Goal: Find specific page/section: Find specific page/section

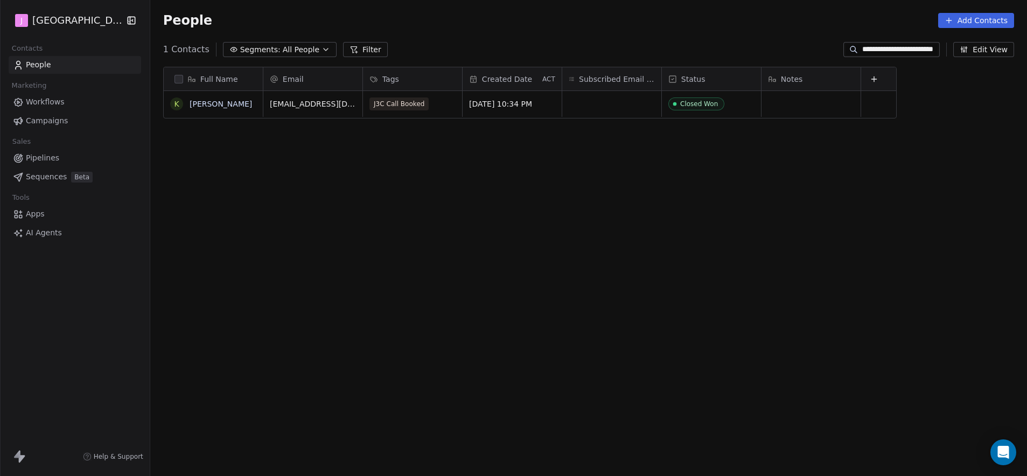
scroll to position [411, 873]
click at [52, 157] on span "Pipelines" at bounding box center [42, 157] width 33 height 11
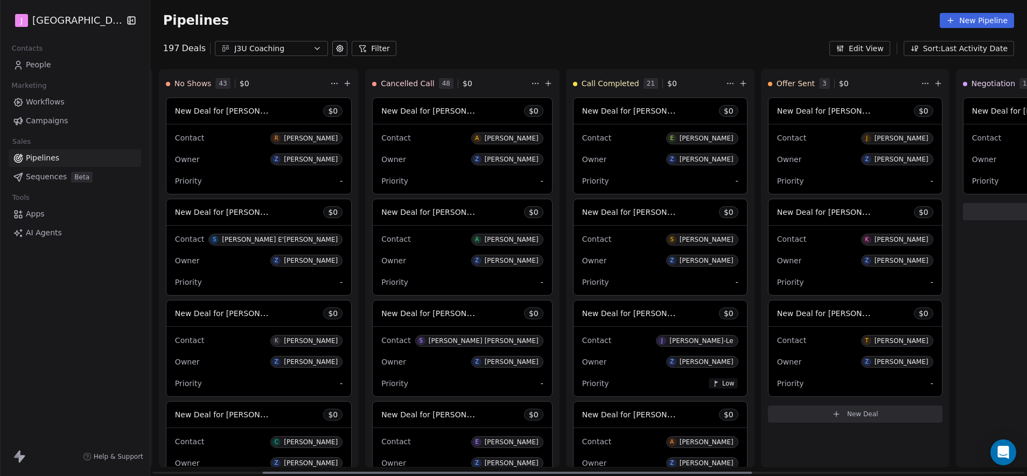
scroll to position [0, 202]
drag, startPoint x: 528, startPoint y: 472, endPoint x: 640, endPoint y: 473, distance: 112.0
click at [640, 473] on div at bounding box center [509, 473] width 490 height 2
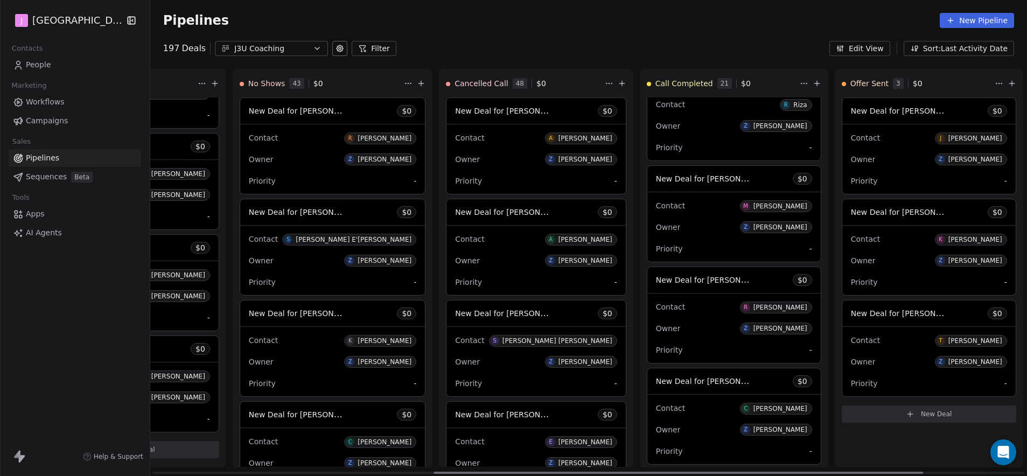
scroll to position [0, 0]
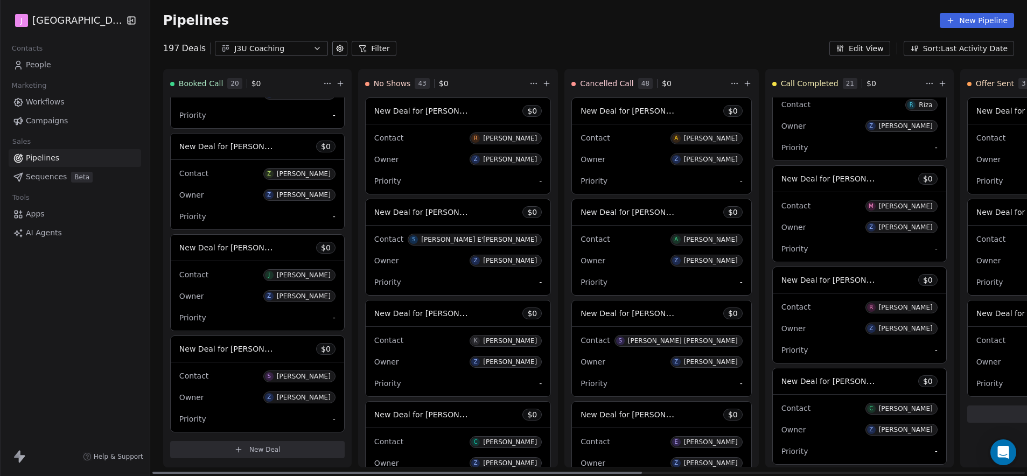
drag, startPoint x: 735, startPoint y: 472, endPoint x: 104, endPoint y: 294, distance: 654.7
click at [251, 472] on div at bounding box center [397, 473] width 490 height 2
click at [48, 68] on span "People" at bounding box center [38, 64] width 25 height 11
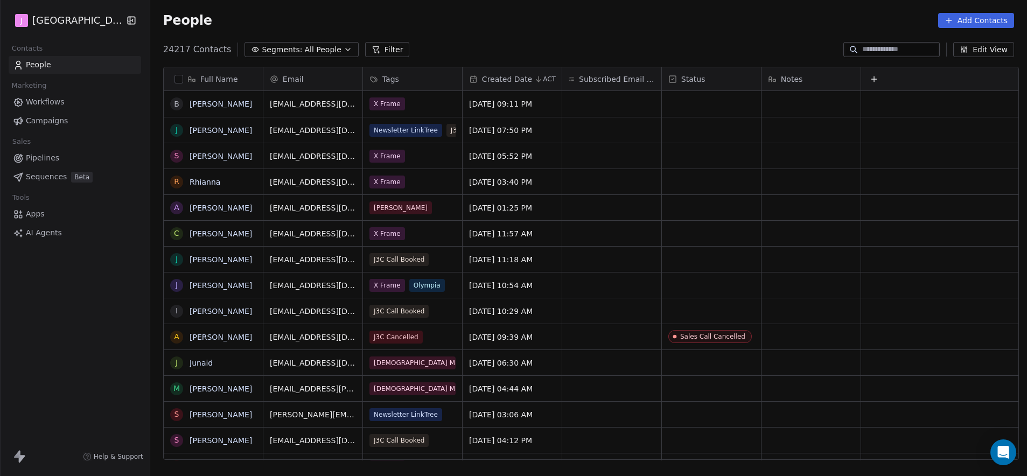
scroll to position [411, 873]
click at [892, 47] on input at bounding box center [899, 49] width 75 height 11
paste input "**********"
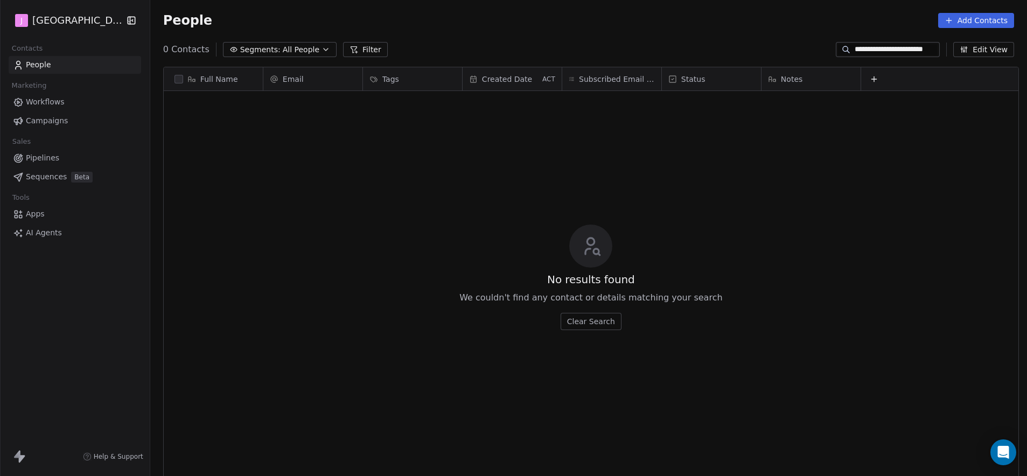
paste input
click at [888, 46] on input "**********" at bounding box center [896, 49] width 83 height 11
paste input
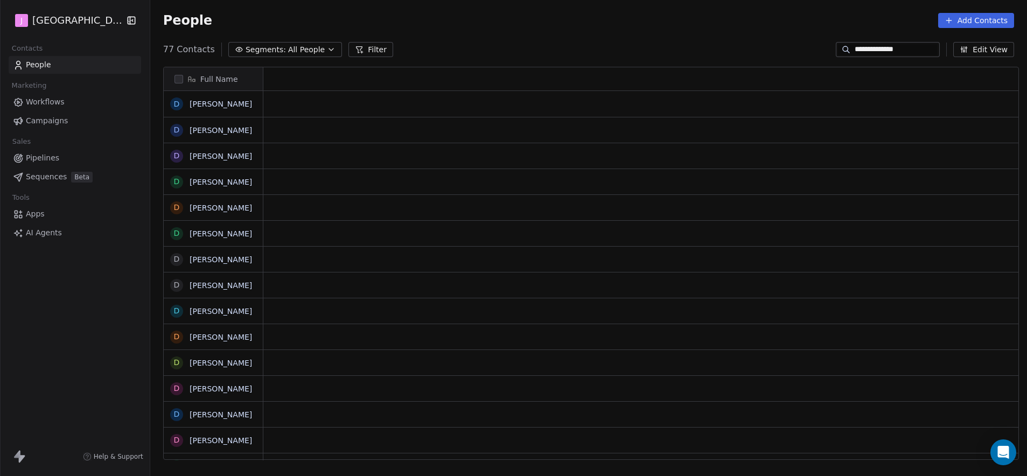
scroll to position [411, 873]
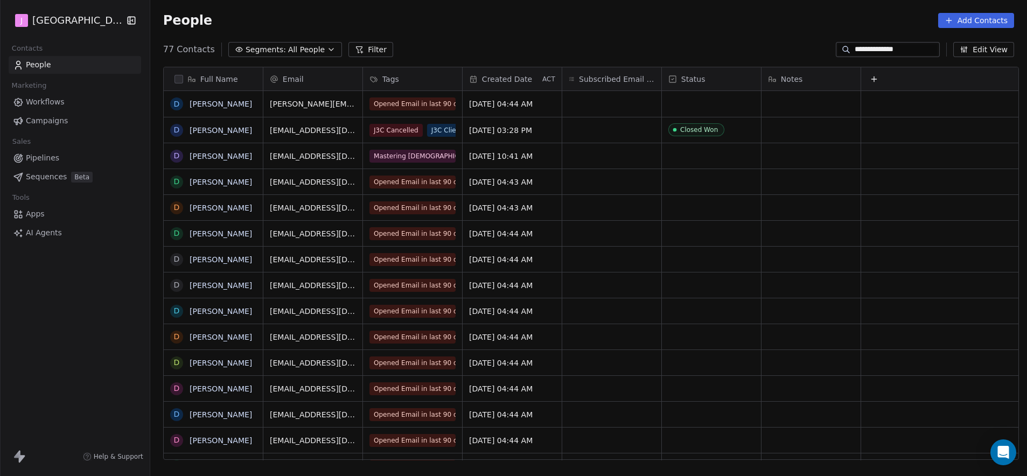
type input "**********"
click at [190, 132] on link "[PERSON_NAME]" at bounding box center [221, 130] width 62 height 9
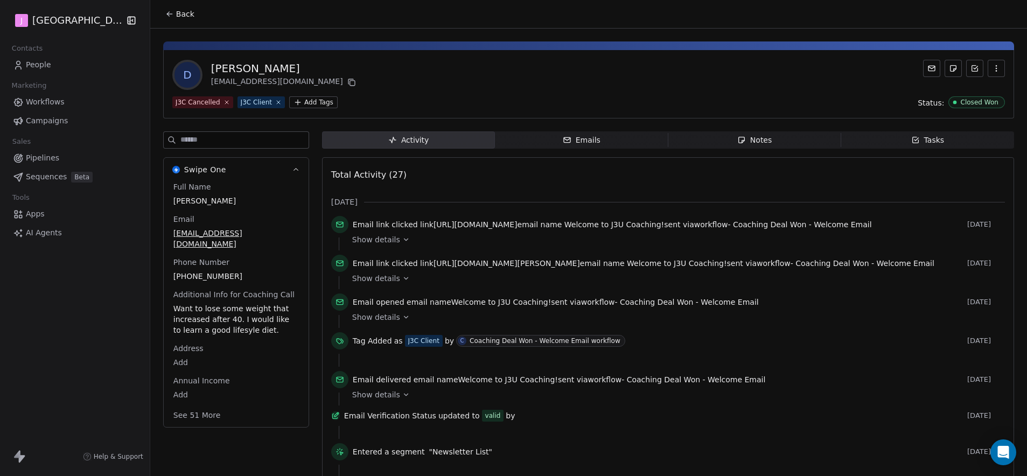
click at [191, 406] on button "See 51 More" at bounding box center [197, 415] width 60 height 19
click at [168, 12] on icon at bounding box center [169, 14] width 9 height 9
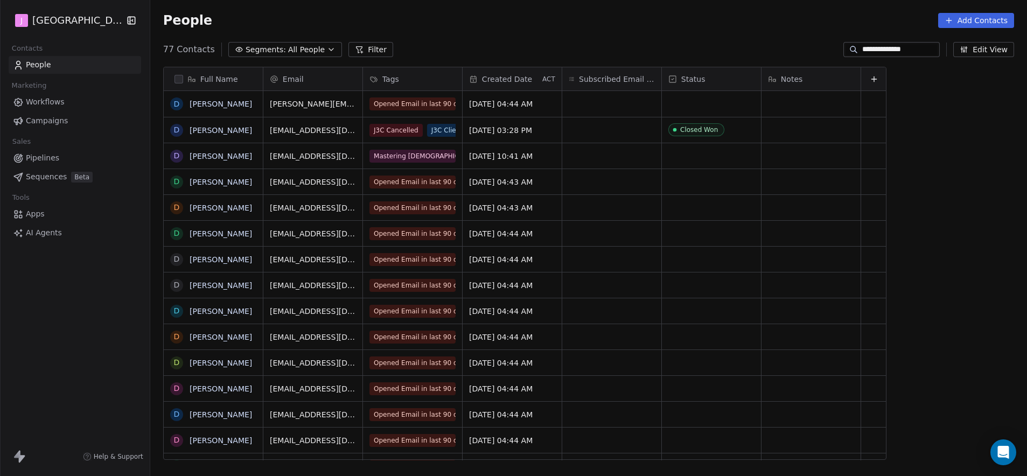
scroll to position [411, 873]
click at [223, 132] on link "[PERSON_NAME]" at bounding box center [221, 130] width 62 height 9
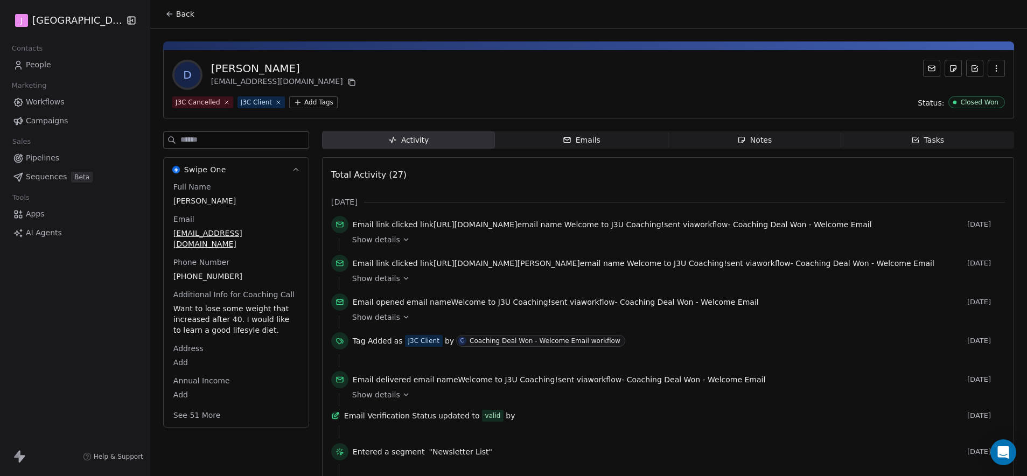
click at [37, 55] on span "Contacts" at bounding box center [27, 48] width 40 height 16
click at [44, 66] on span "People" at bounding box center [38, 64] width 25 height 11
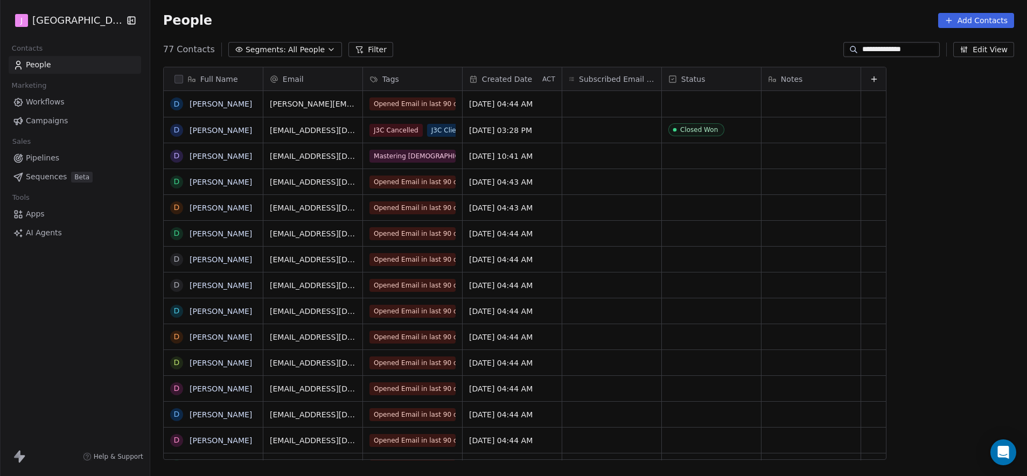
scroll to position [411, 873]
click at [56, 162] on span "Pipelines" at bounding box center [42, 157] width 33 height 11
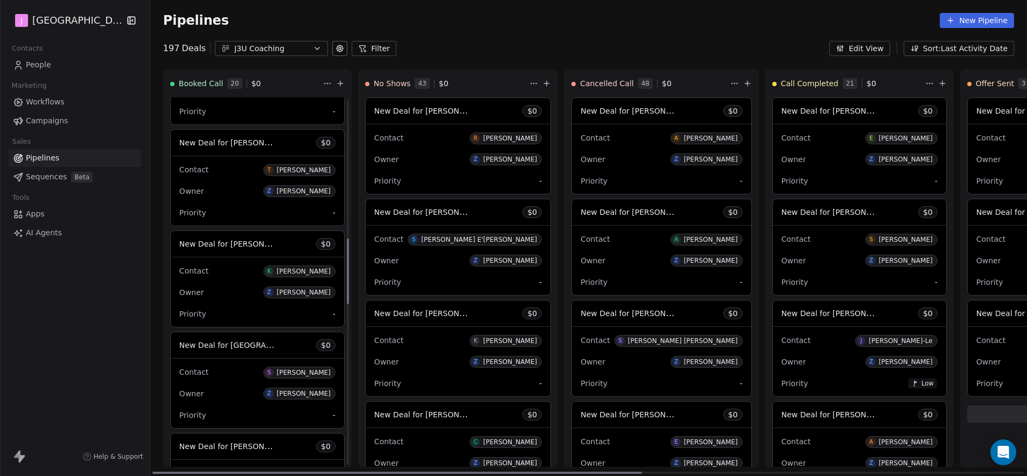
scroll to position [783, 0]
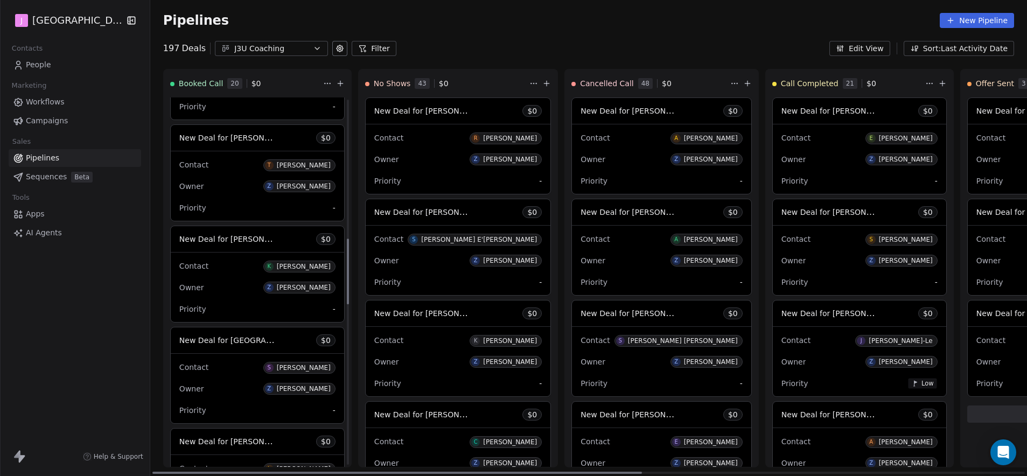
click at [254, 141] on span "New Deal for [PERSON_NAME]" at bounding box center [236, 137] width 114 height 10
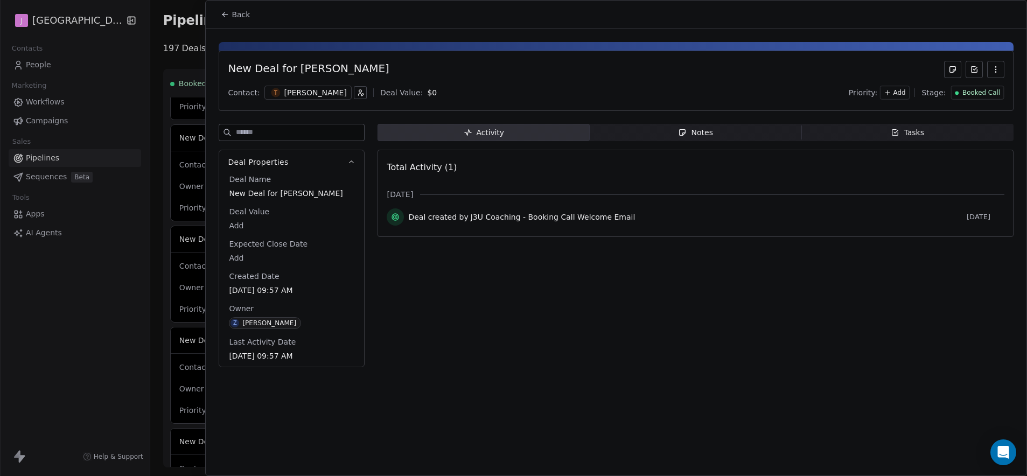
click at [976, 93] on span "Booked Call" at bounding box center [981, 92] width 38 height 9
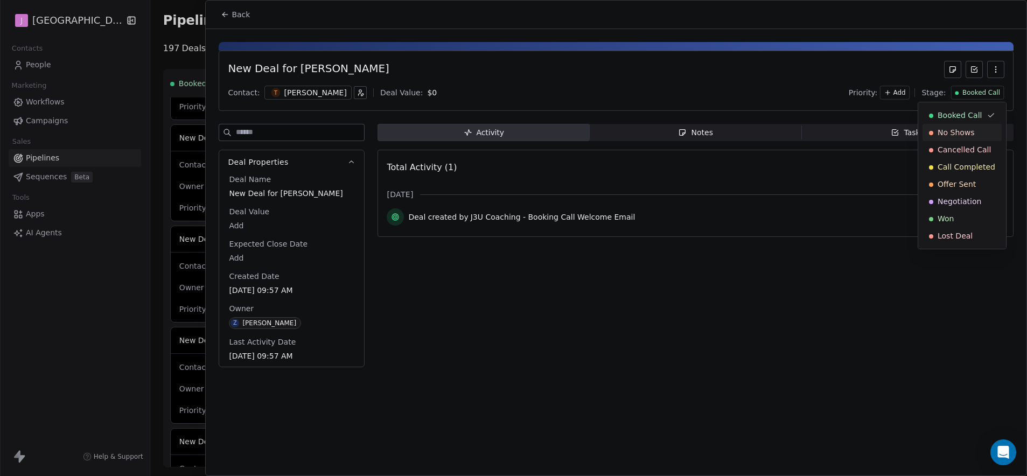
click at [962, 136] on span "No Shows" at bounding box center [956, 132] width 37 height 11
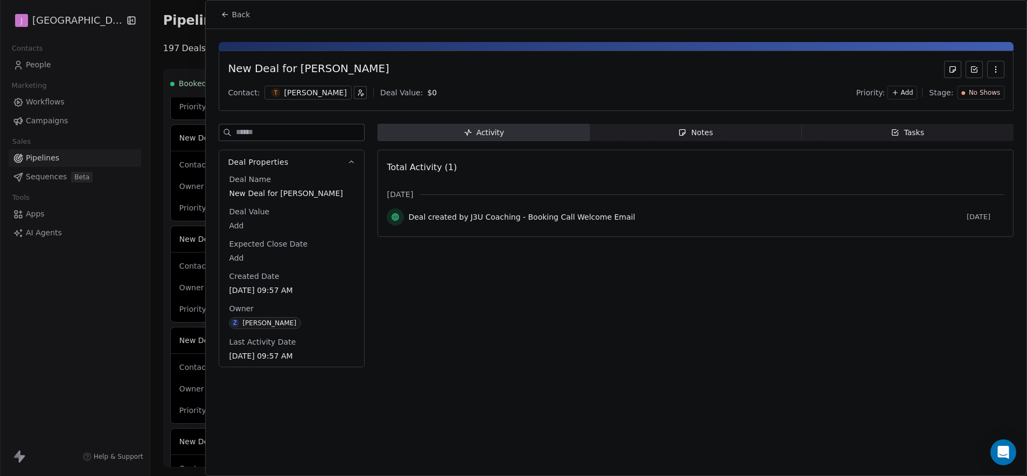
click at [249, 13] on span "Back" at bounding box center [241, 14] width 18 height 11
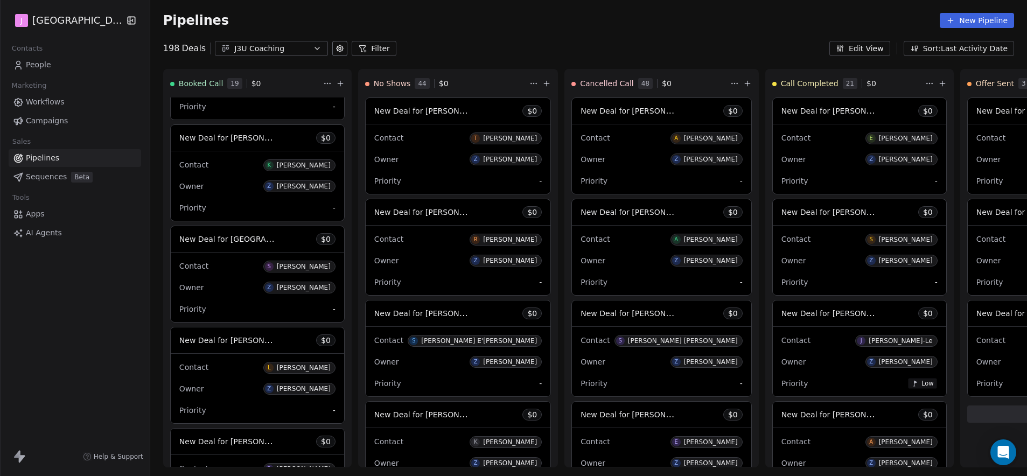
click at [450, 21] on div "Pipelines New Pipeline" at bounding box center [588, 20] width 851 height 15
